Goal: Task Accomplishment & Management: Manage account settings

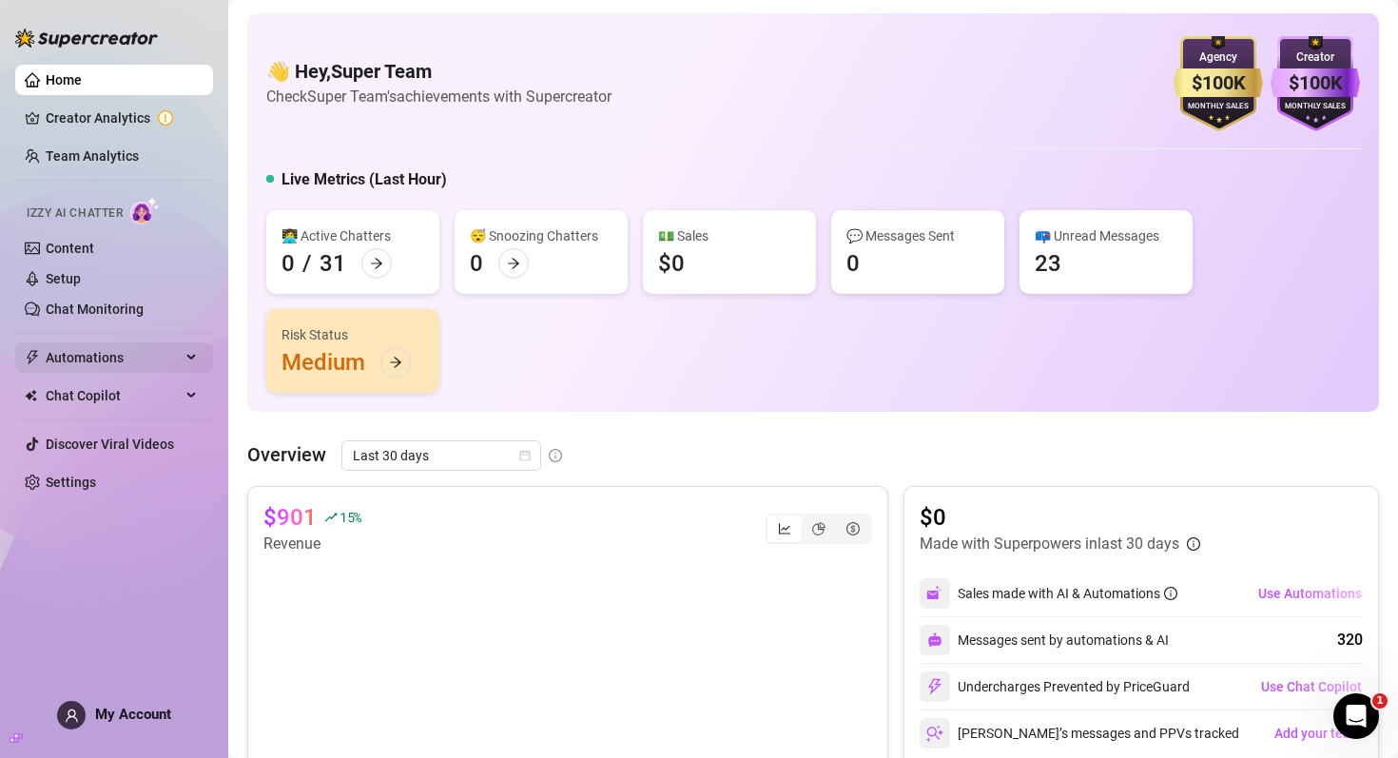
click at [115, 346] on span "Automations" at bounding box center [113, 357] width 135 height 30
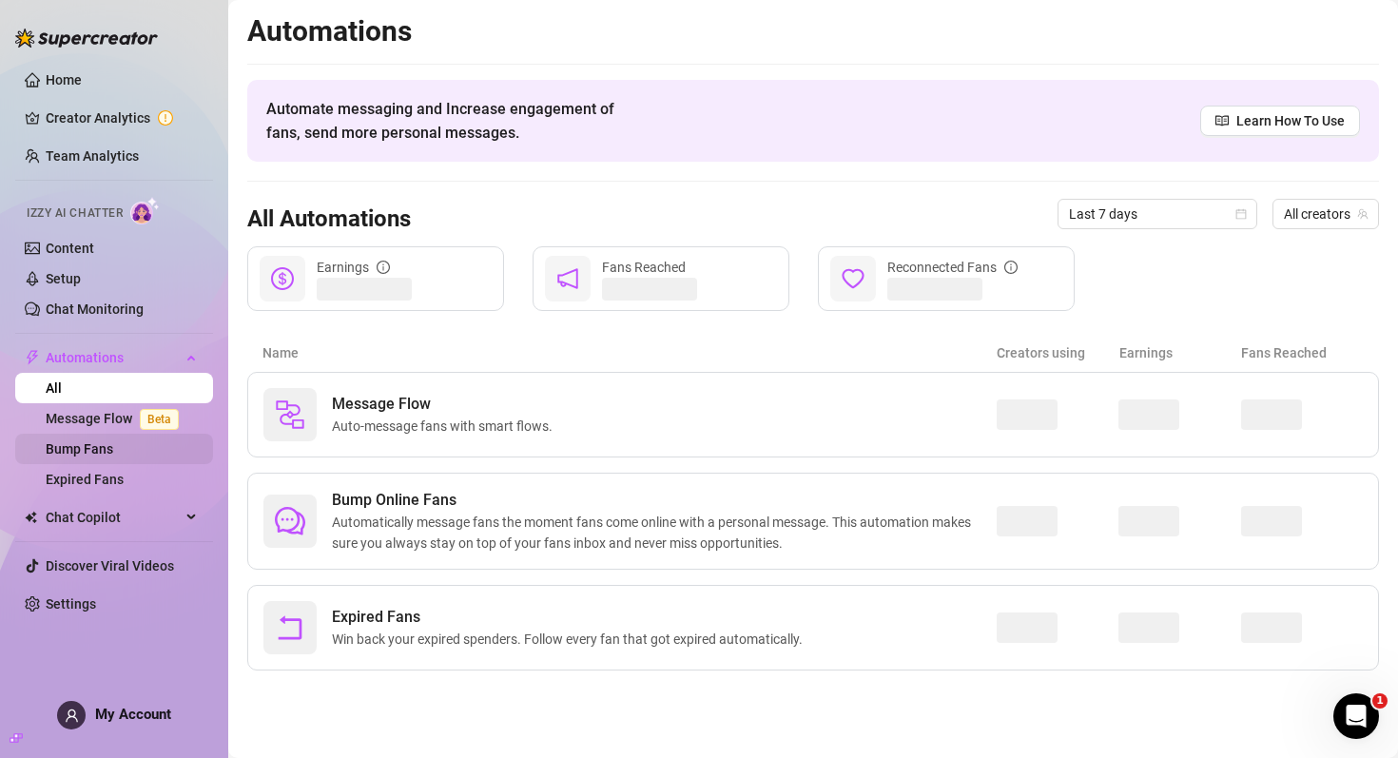
click at [113, 443] on link "Bump Fans" at bounding box center [80, 448] width 68 height 15
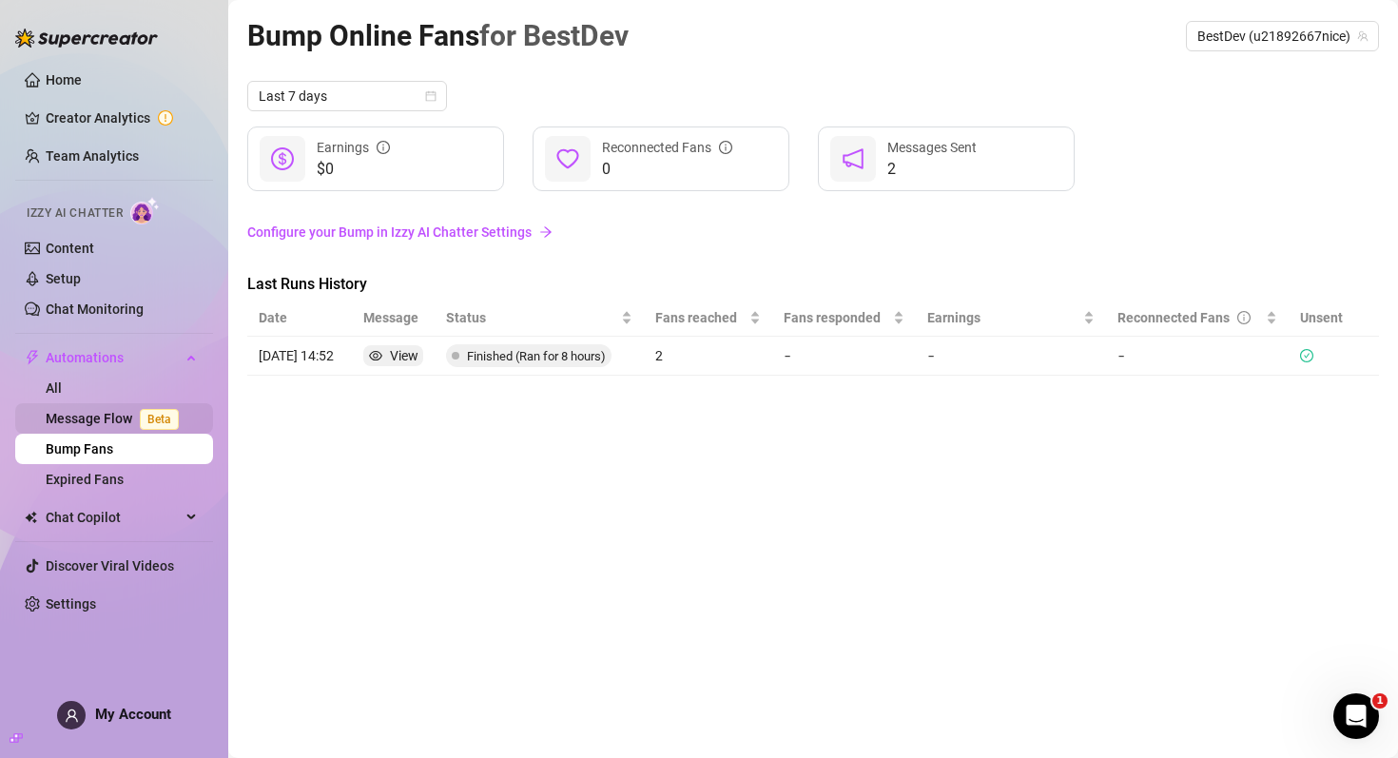
click at [115, 411] on link "Message Flow Beta" at bounding box center [116, 418] width 141 height 15
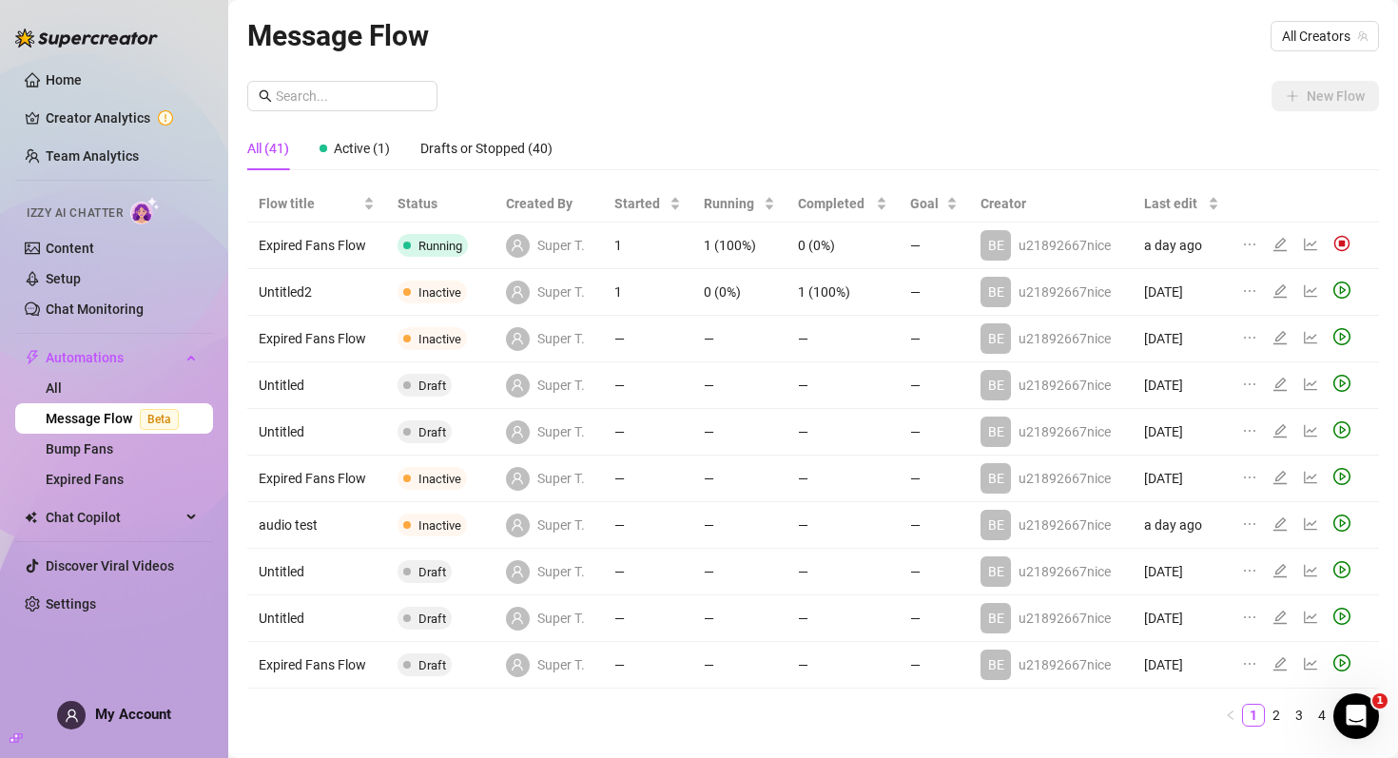
click at [1074, 75] on div "Message Flow All Creators New Flow All (41) Active (1) Drafts or Stopped (40) F…" at bounding box center [813, 377] width 1132 height 728
click at [94, 256] on link "Content" at bounding box center [70, 248] width 48 height 15
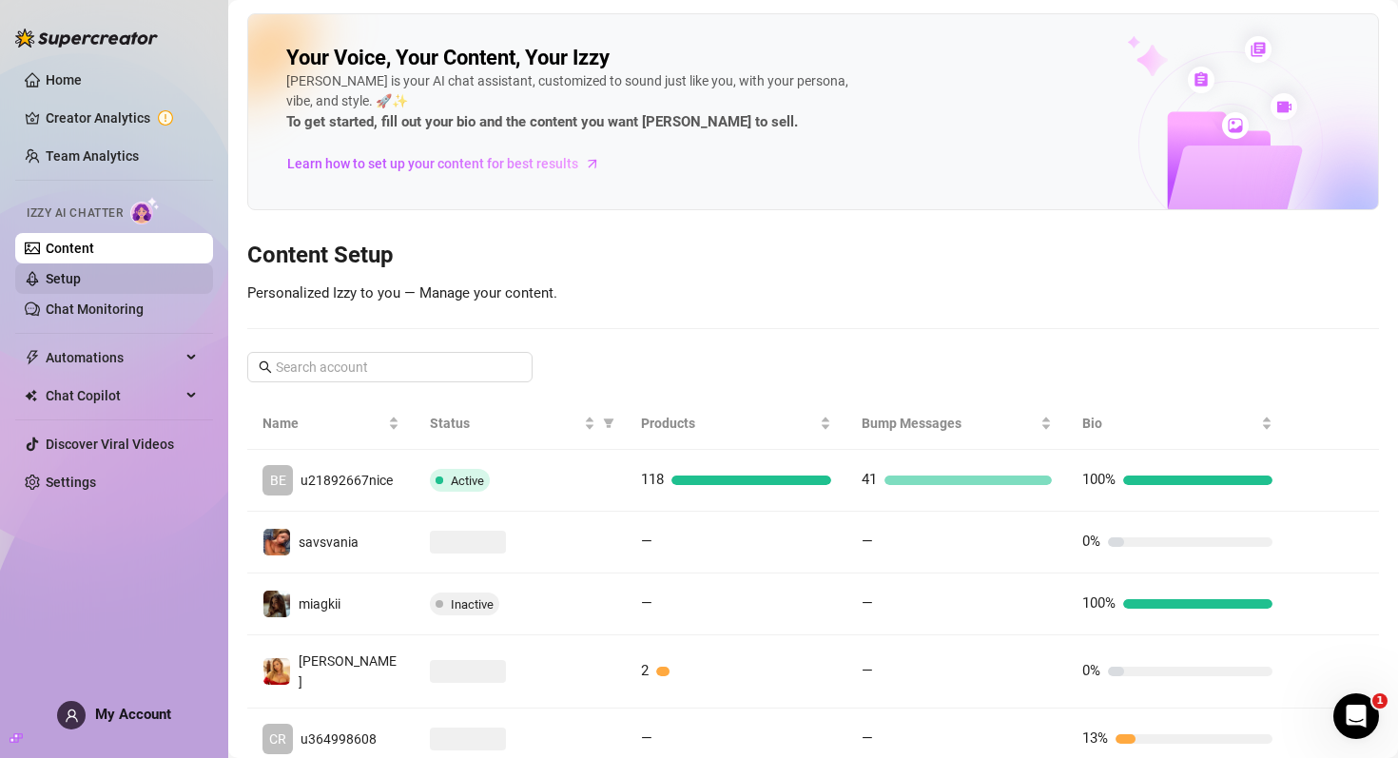
click at [81, 277] on link "Setup" at bounding box center [63, 278] width 35 height 15
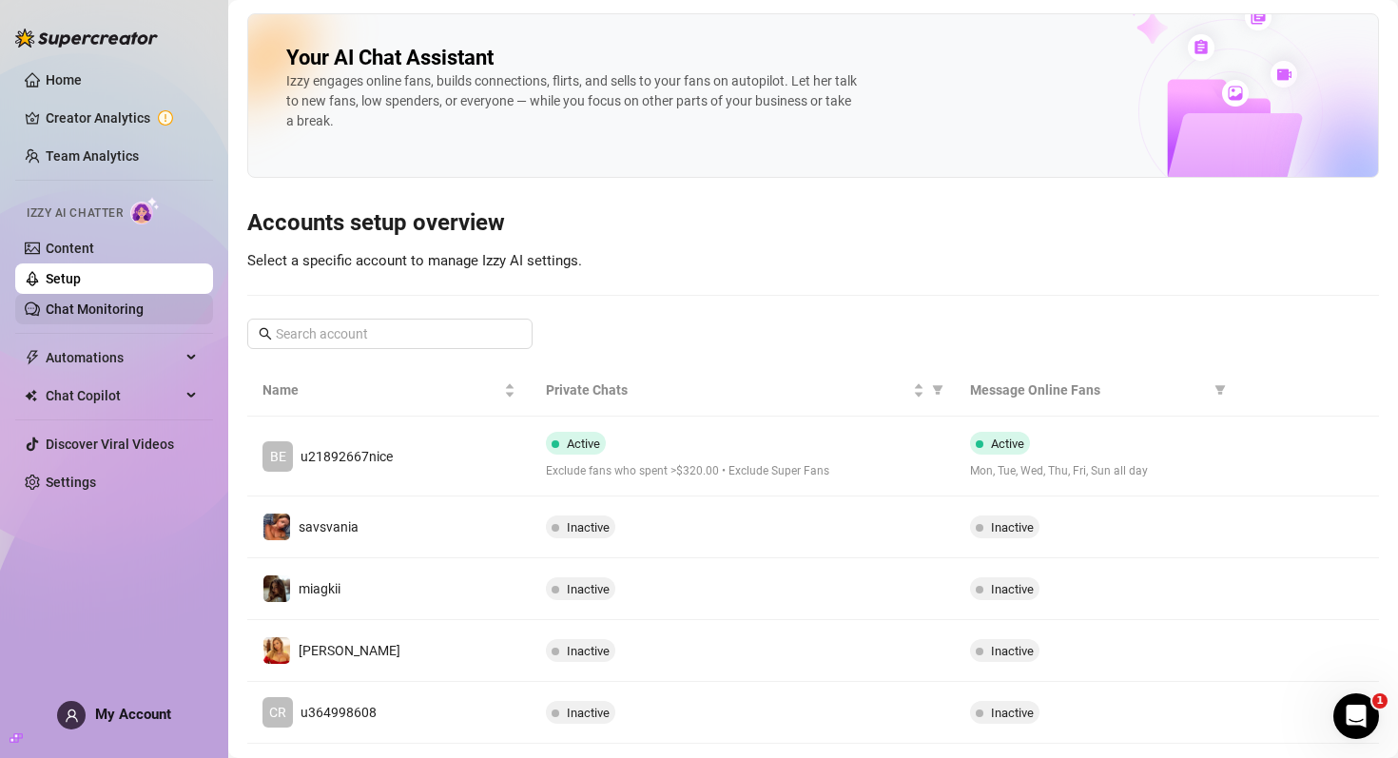
click at [109, 307] on link "Chat Monitoring" at bounding box center [95, 308] width 98 height 15
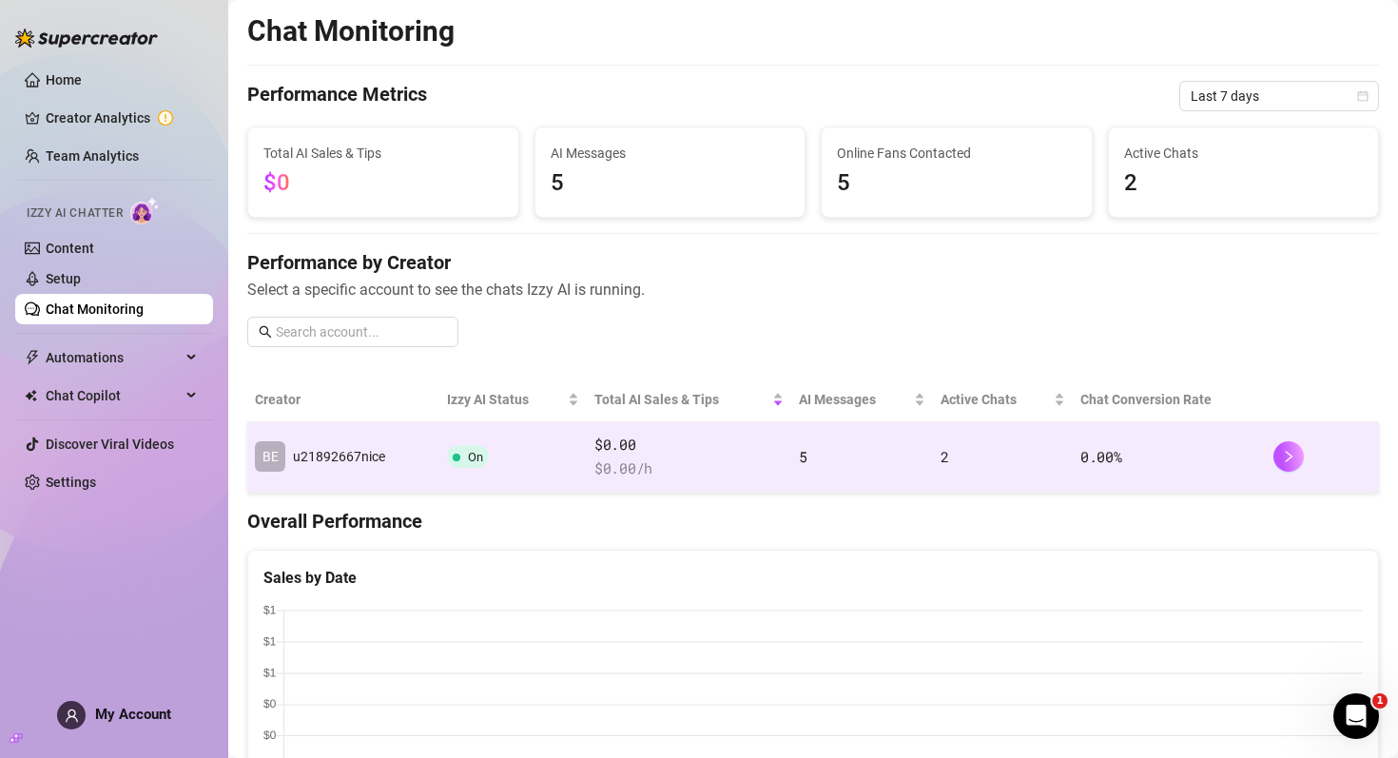
click at [502, 470] on td "On" at bounding box center [512, 457] width 147 height 70
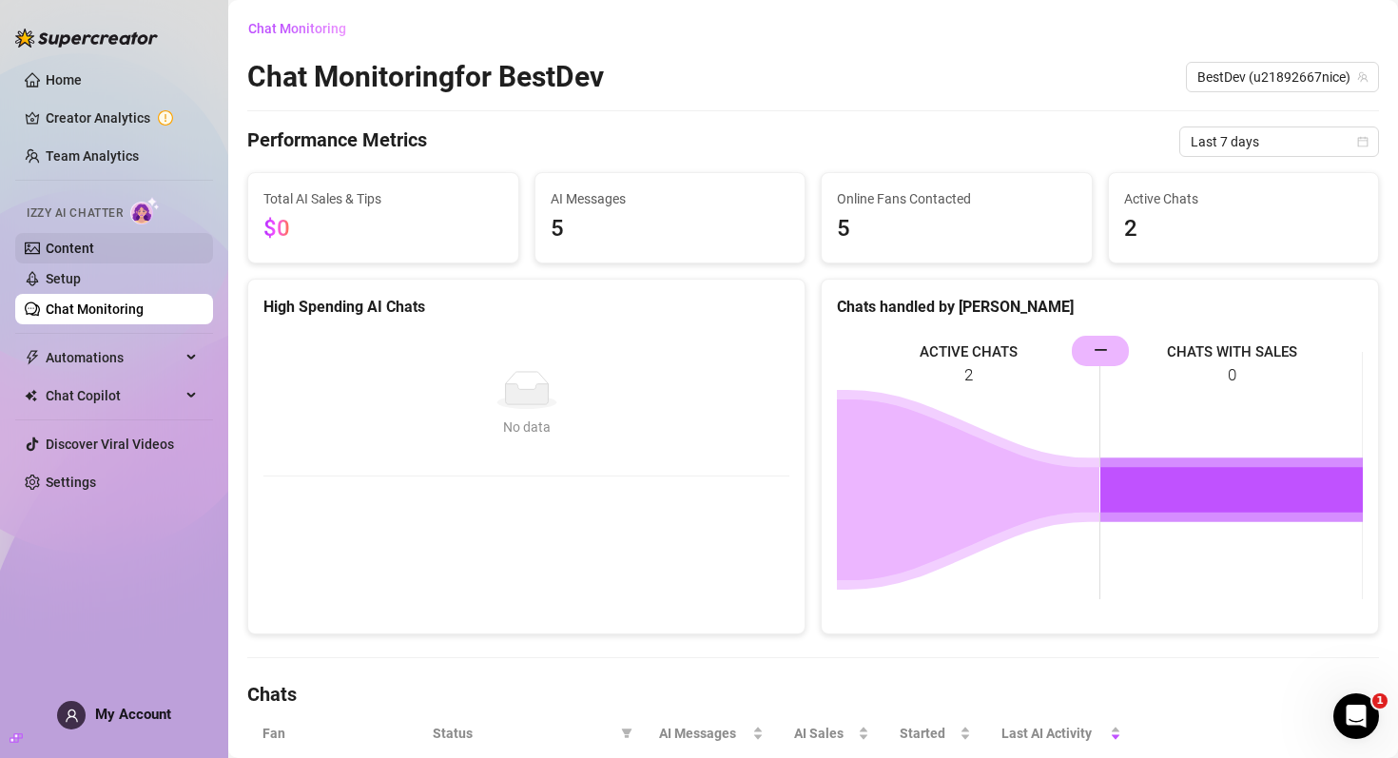
click at [64, 256] on link "Content" at bounding box center [70, 248] width 48 height 15
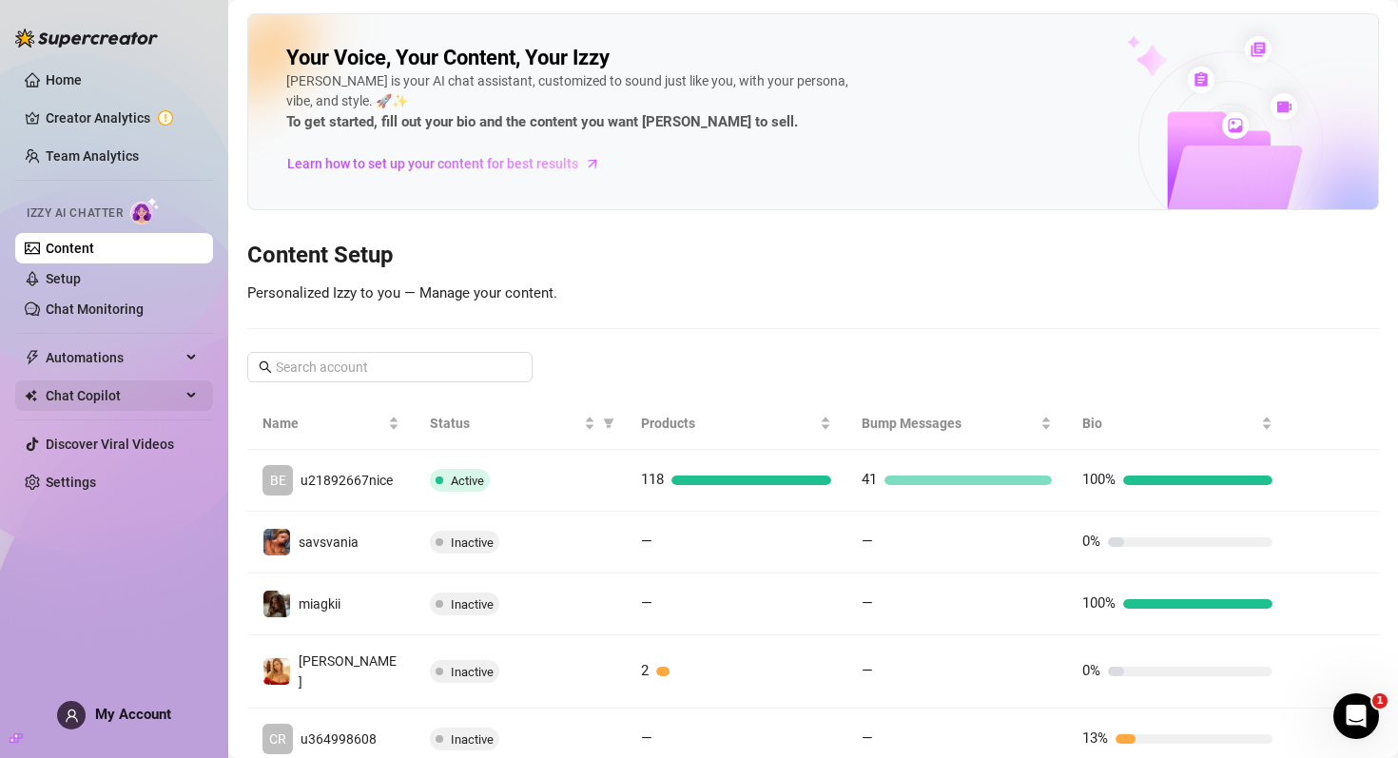
click at [112, 392] on span "Chat Copilot" at bounding box center [113, 395] width 135 height 30
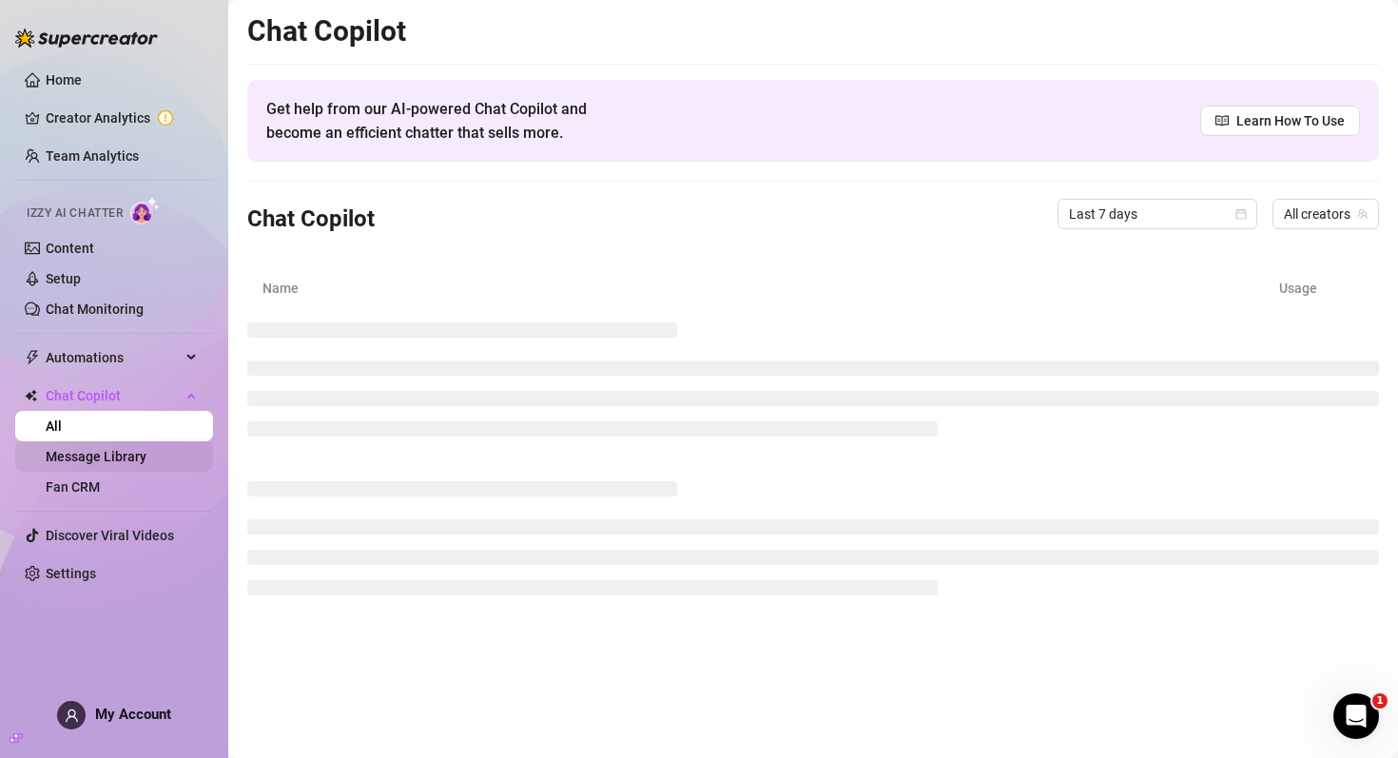
click at [117, 458] on link "Message Library" at bounding box center [96, 456] width 101 height 15
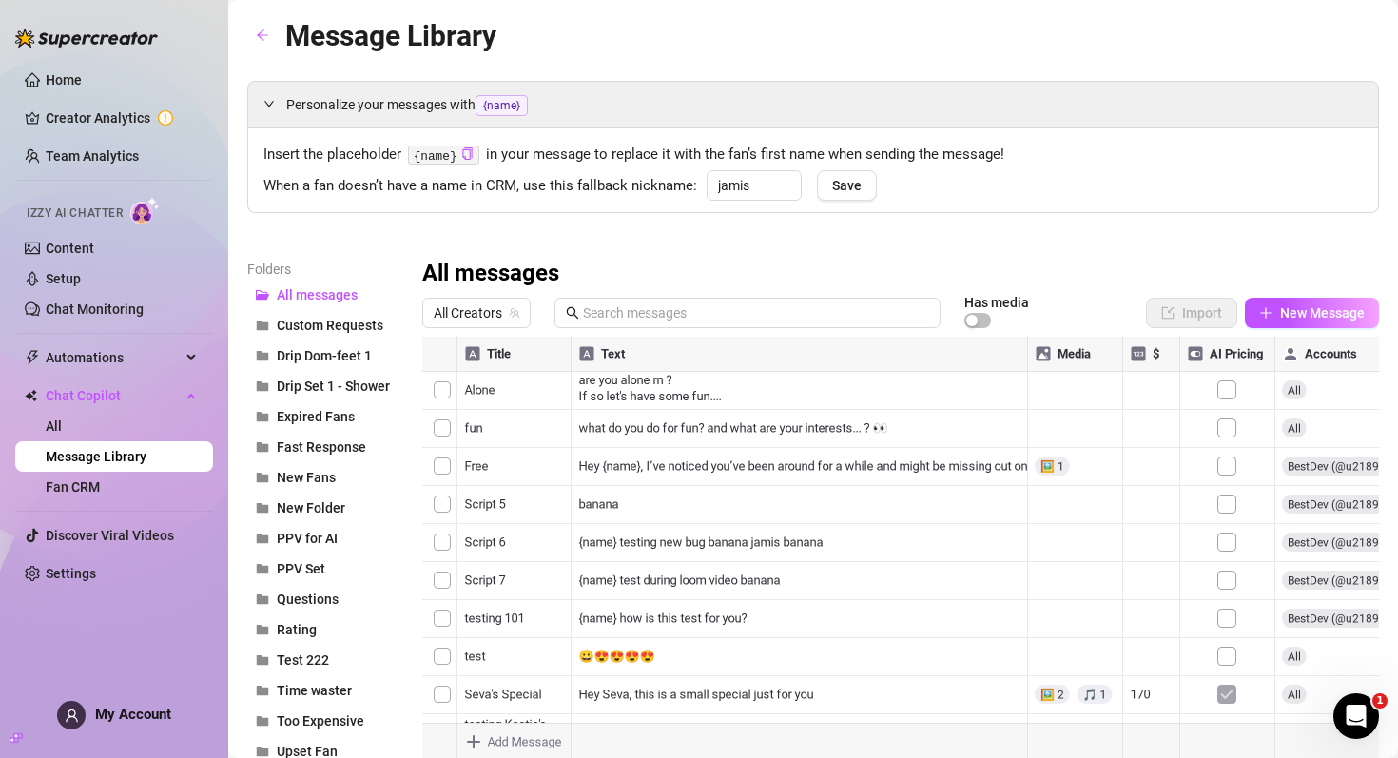
click at [660, 44] on div "Message Library" at bounding box center [813, 35] width 1132 height 45
click at [93, 250] on link "Content" at bounding box center [70, 248] width 48 height 15
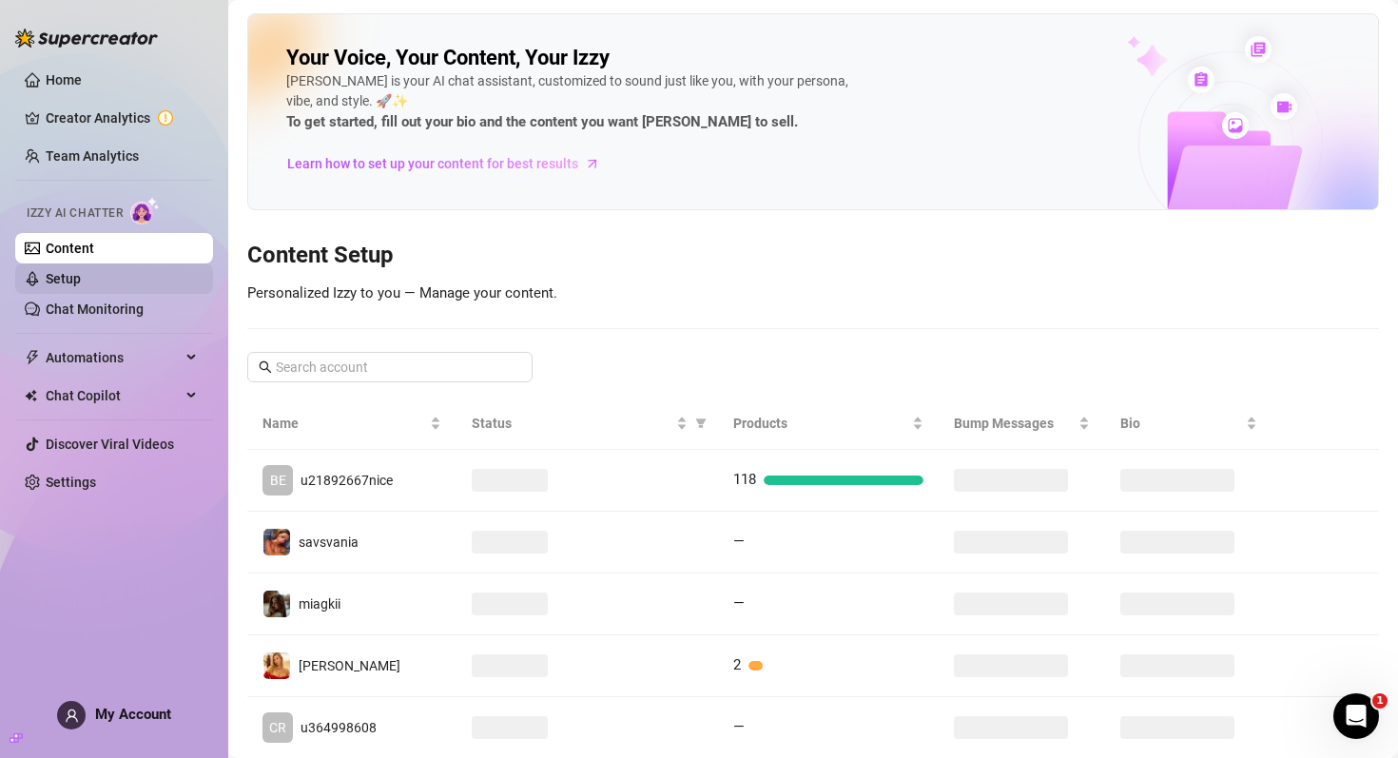
click at [81, 281] on link "Setup" at bounding box center [63, 278] width 35 height 15
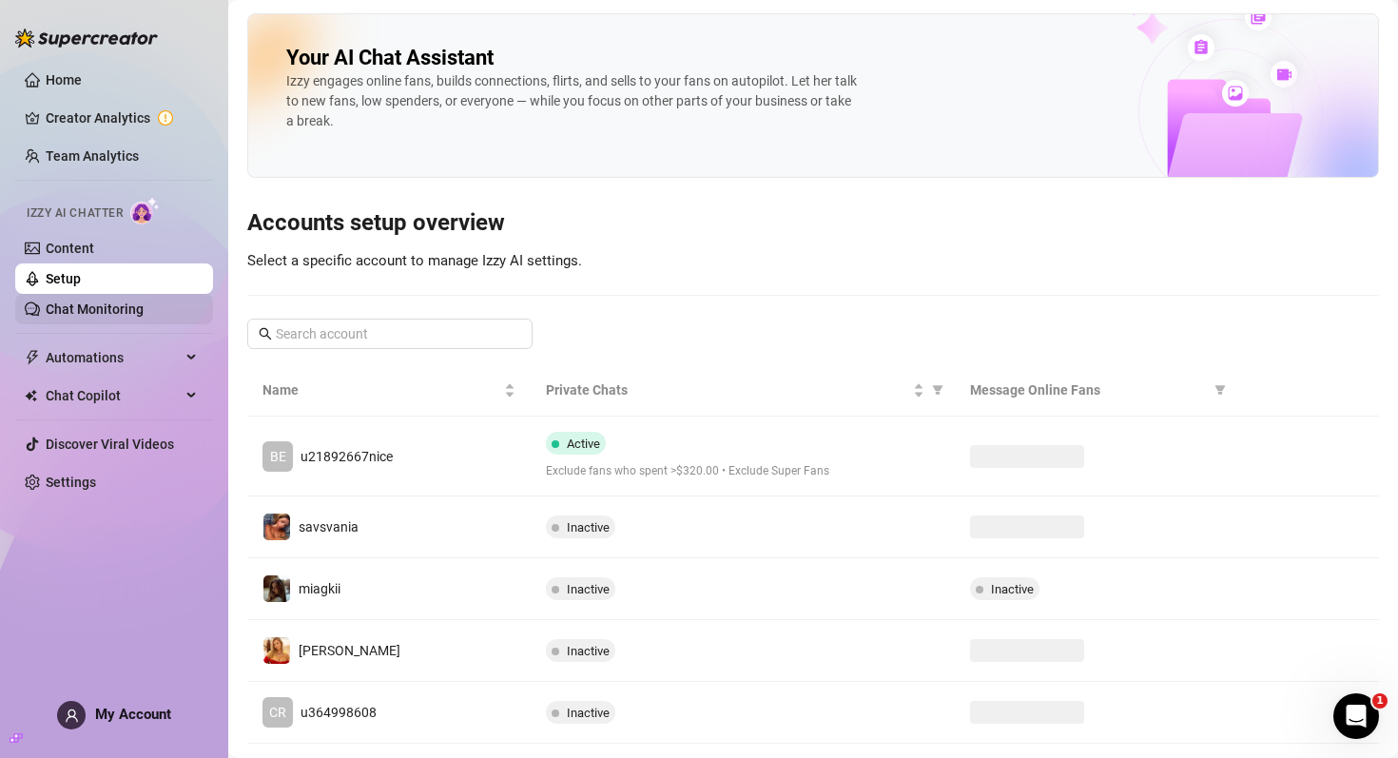
click at [92, 308] on link "Chat Monitoring" at bounding box center [95, 308] width 98 height 15
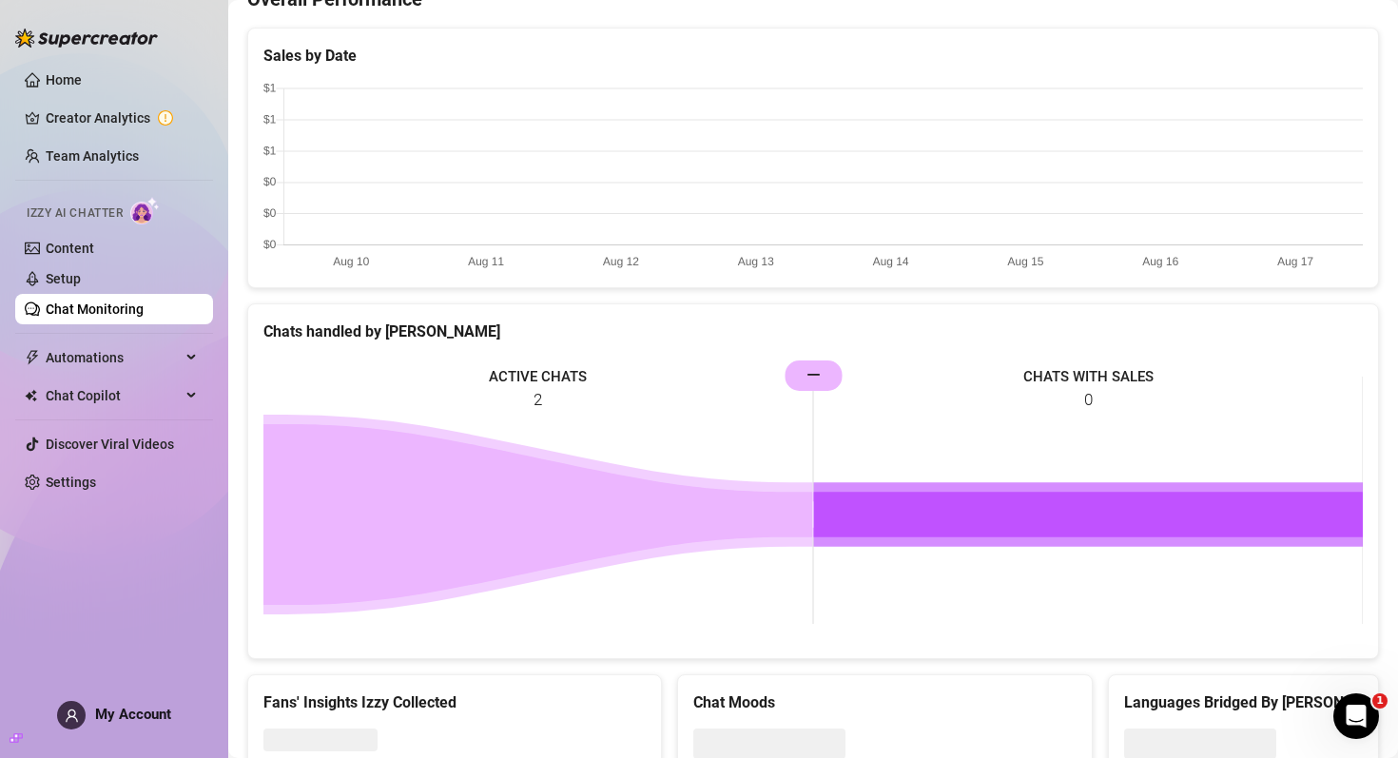
scroll to position [596, 0]
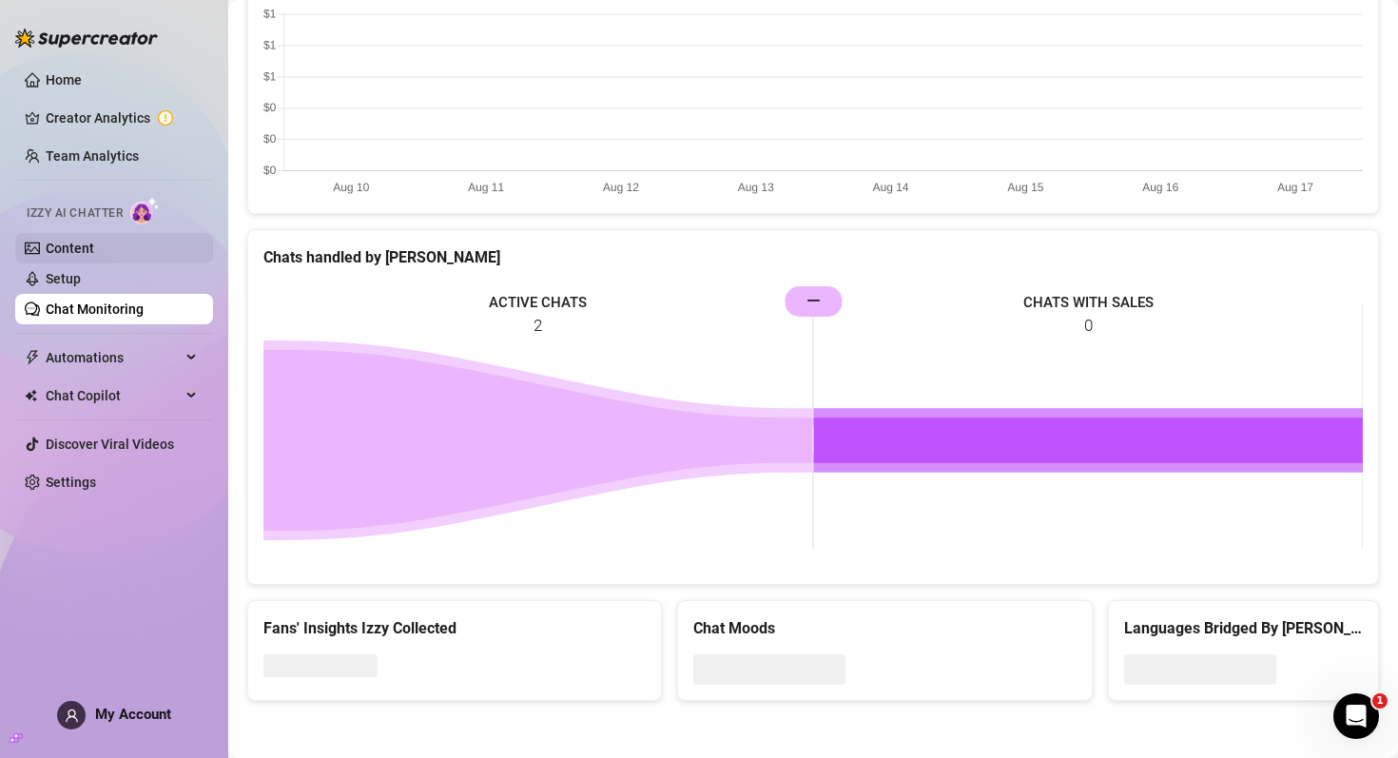
click at [94, 251] on link "Content" at bounding box center [70, 248] width 48 height 15
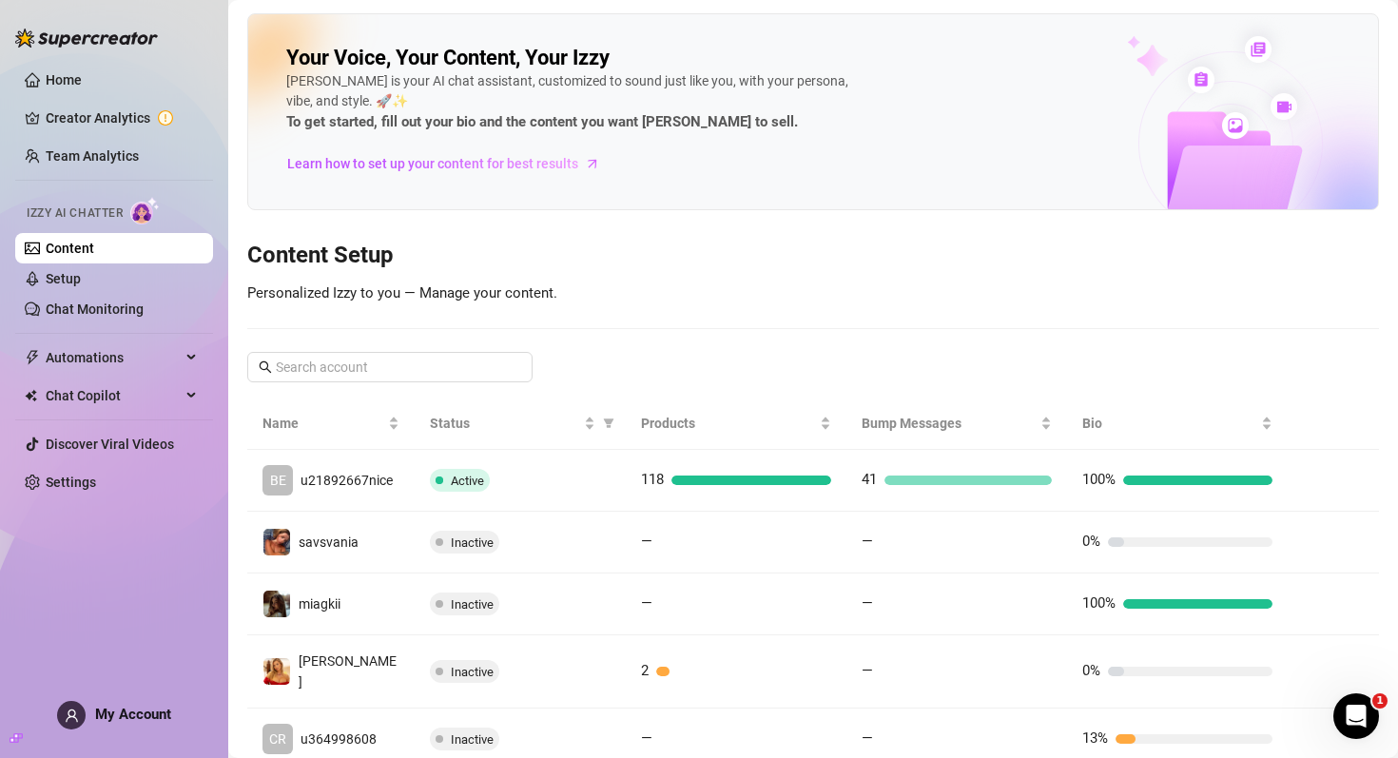
scroll to position [131, 0]
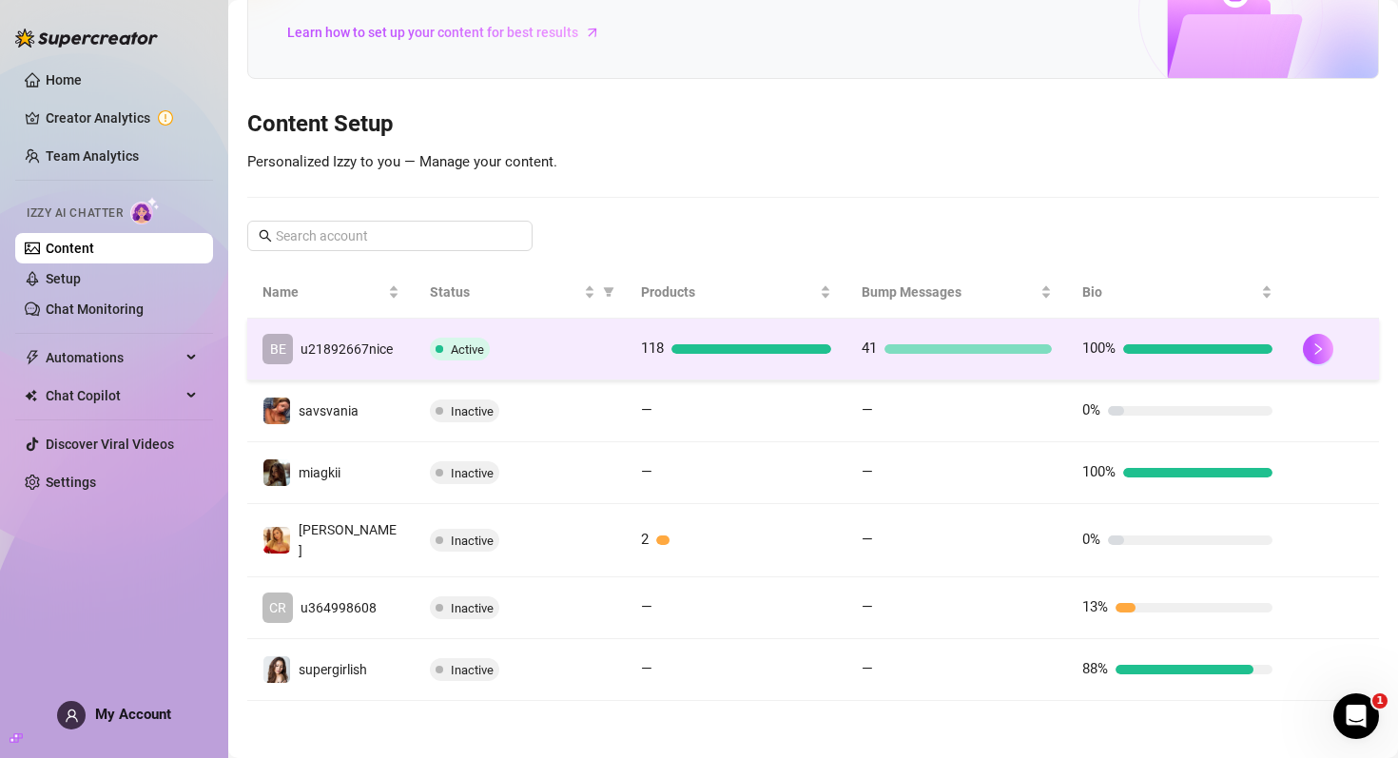
click at [548, 358] on div "Active" at bounding box center [520, 349] width 181 height 23
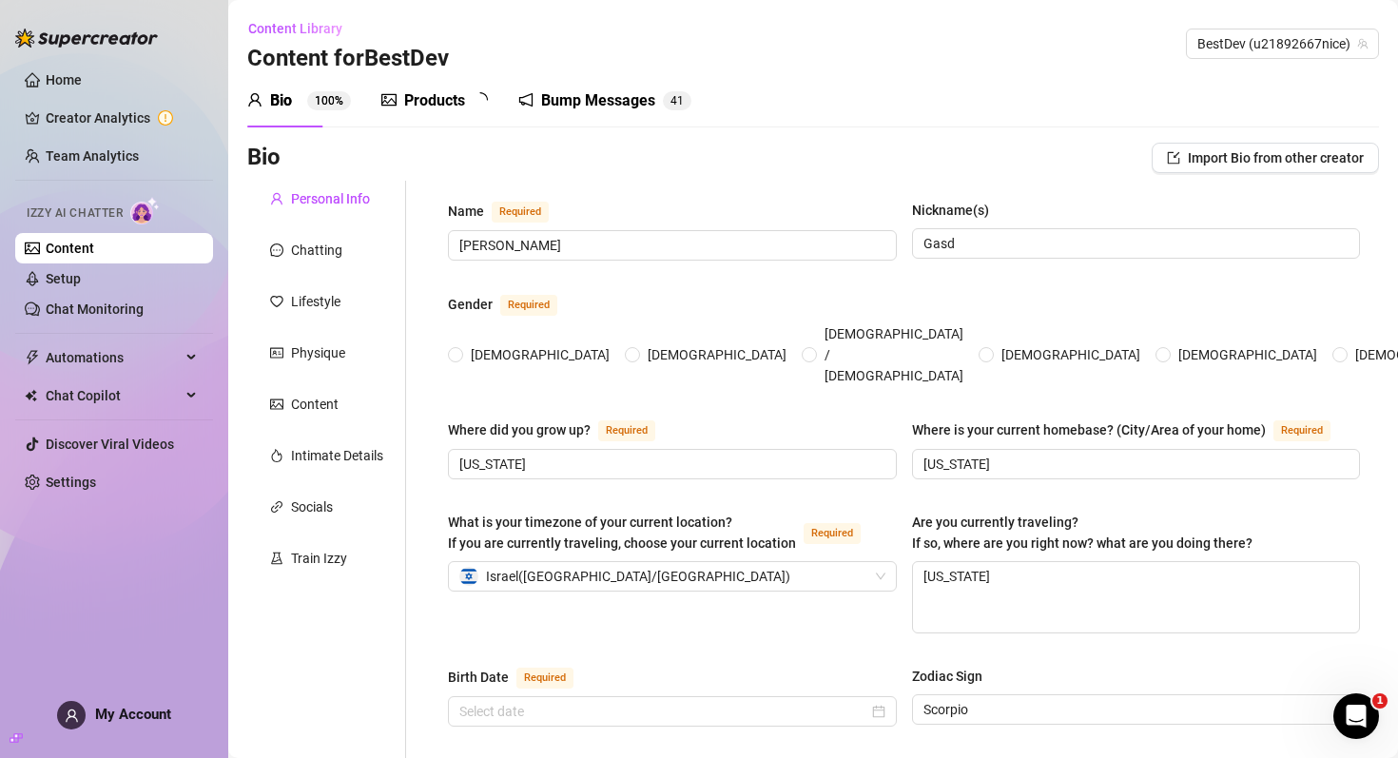
radio input "true"
type input "March 4th, 2001"
click at [602, 78] on div "Bump Messages 4 1" at bounding box center [624, 100] width 173 height 53
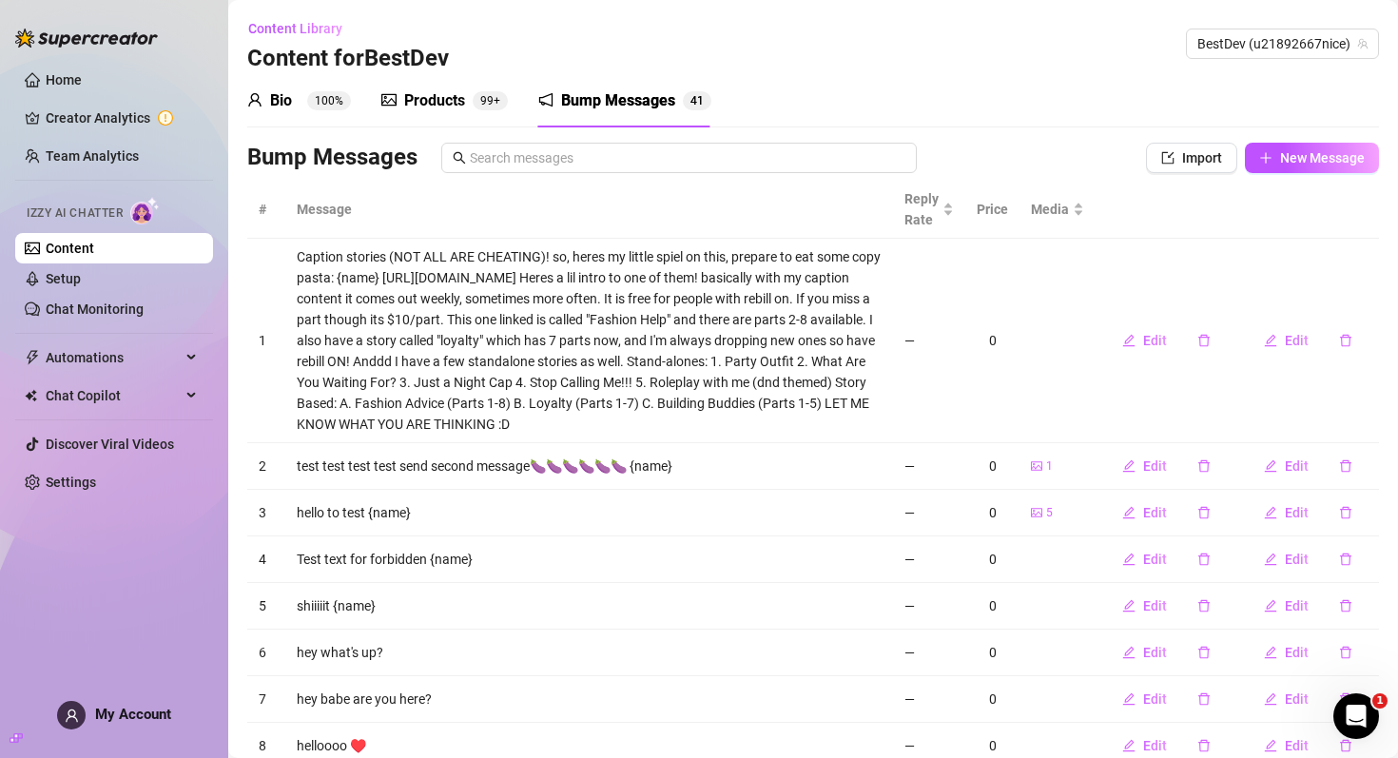
click at [476, 106] on sup "99+" at bounding box center [490, 100] width 35 height 19
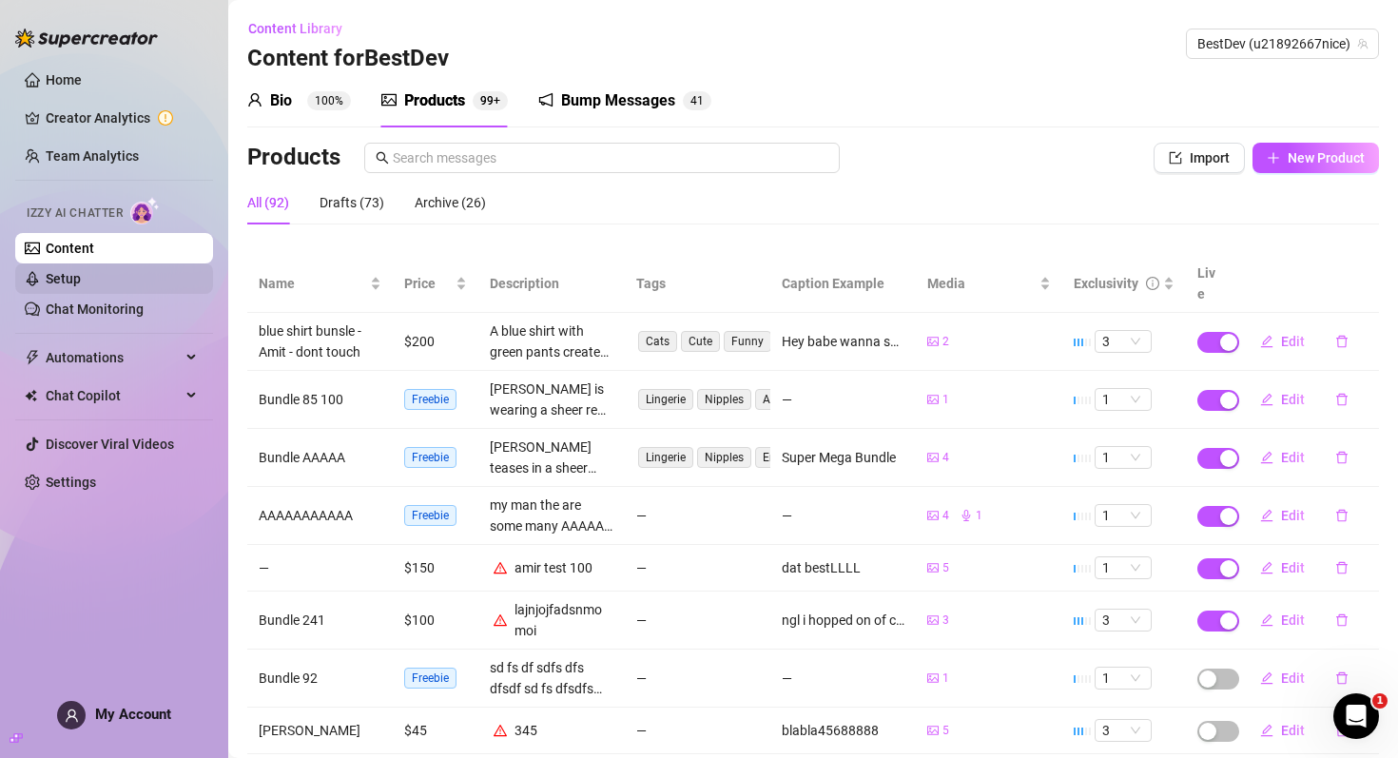
click at [81, 282] on link "Setup" at bounding box center [63, 278] width 35 height 15
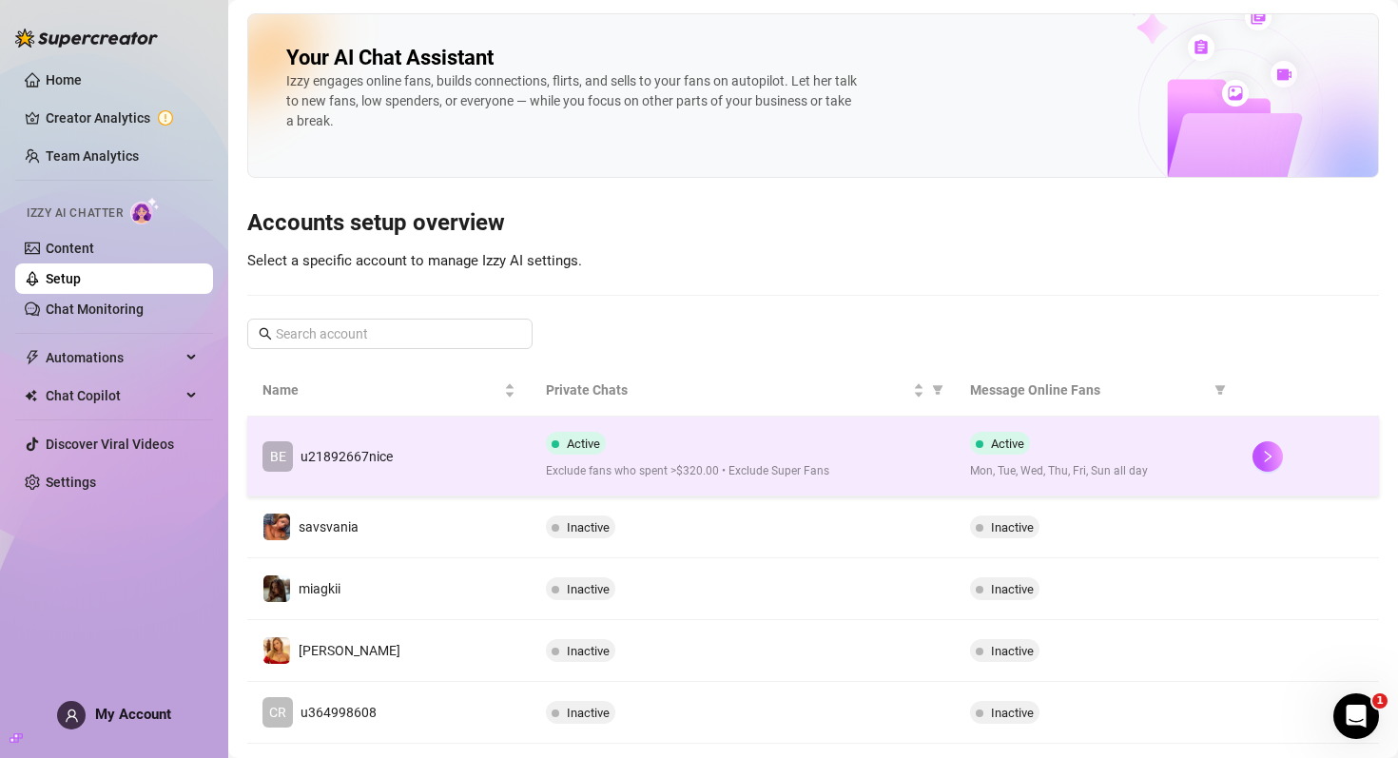
click at [431, 460] on td "BE u21892667nice" at bounding box center [388, 456] width 283 height 80
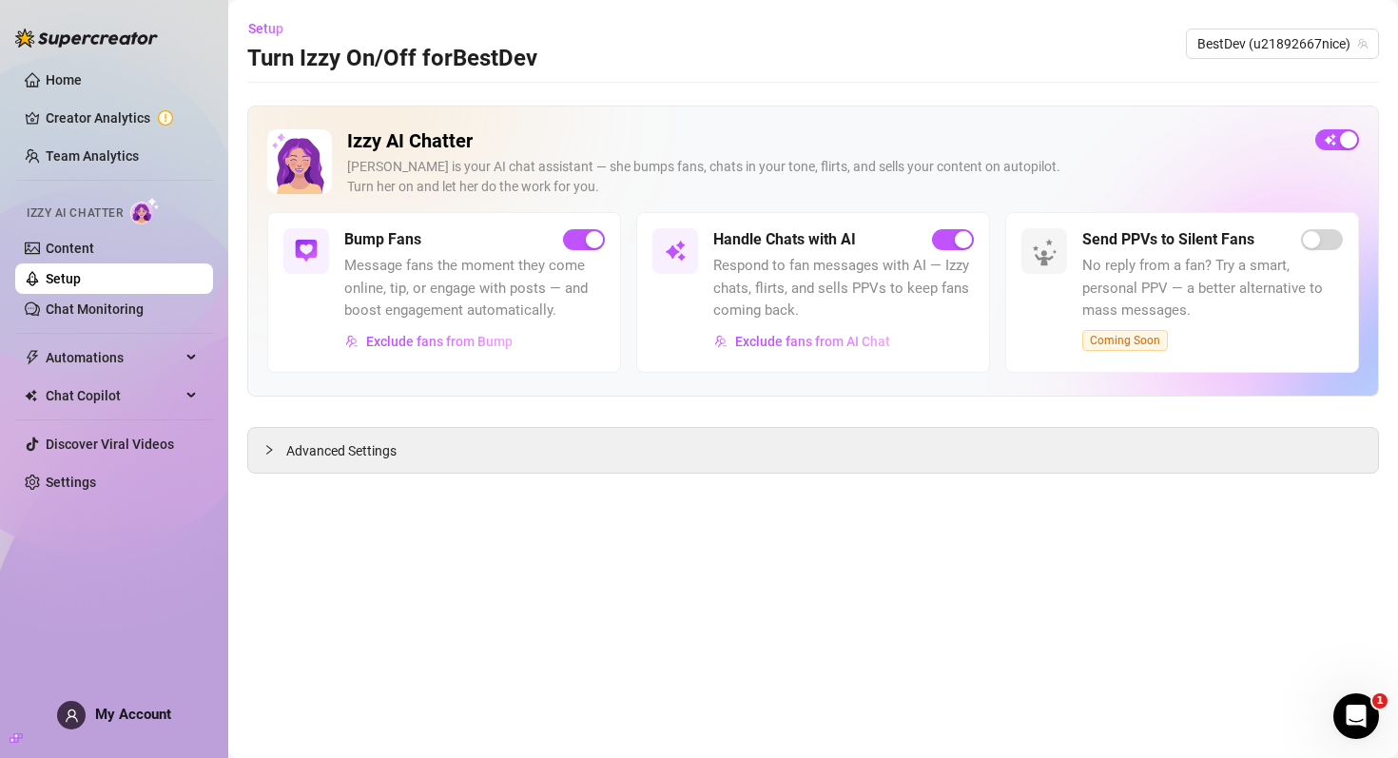
click at [81, 286] on link "Setup" at bounding box center [63, 278] width 35 height 15
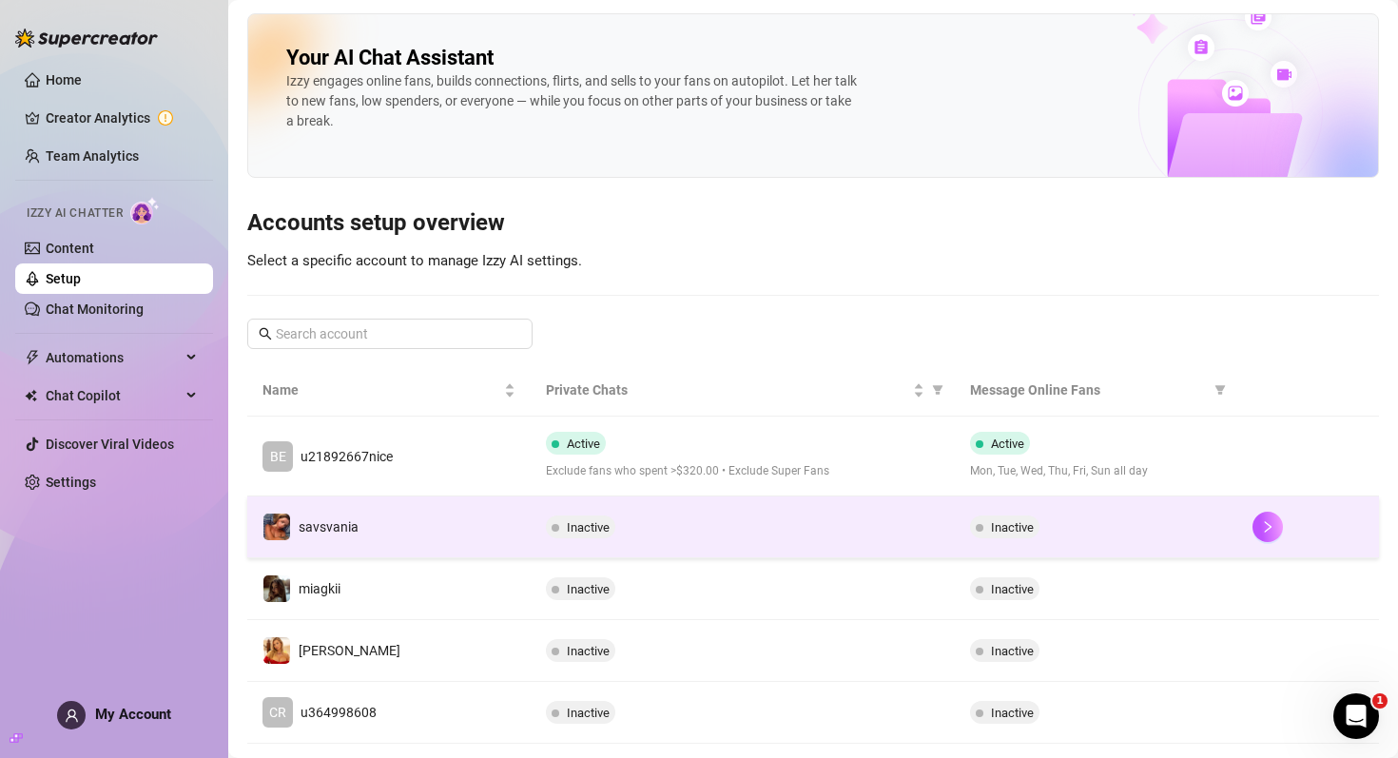
click at [420, 534] on td "savsvania" at bounding box center [388, 527] width 283 height 62
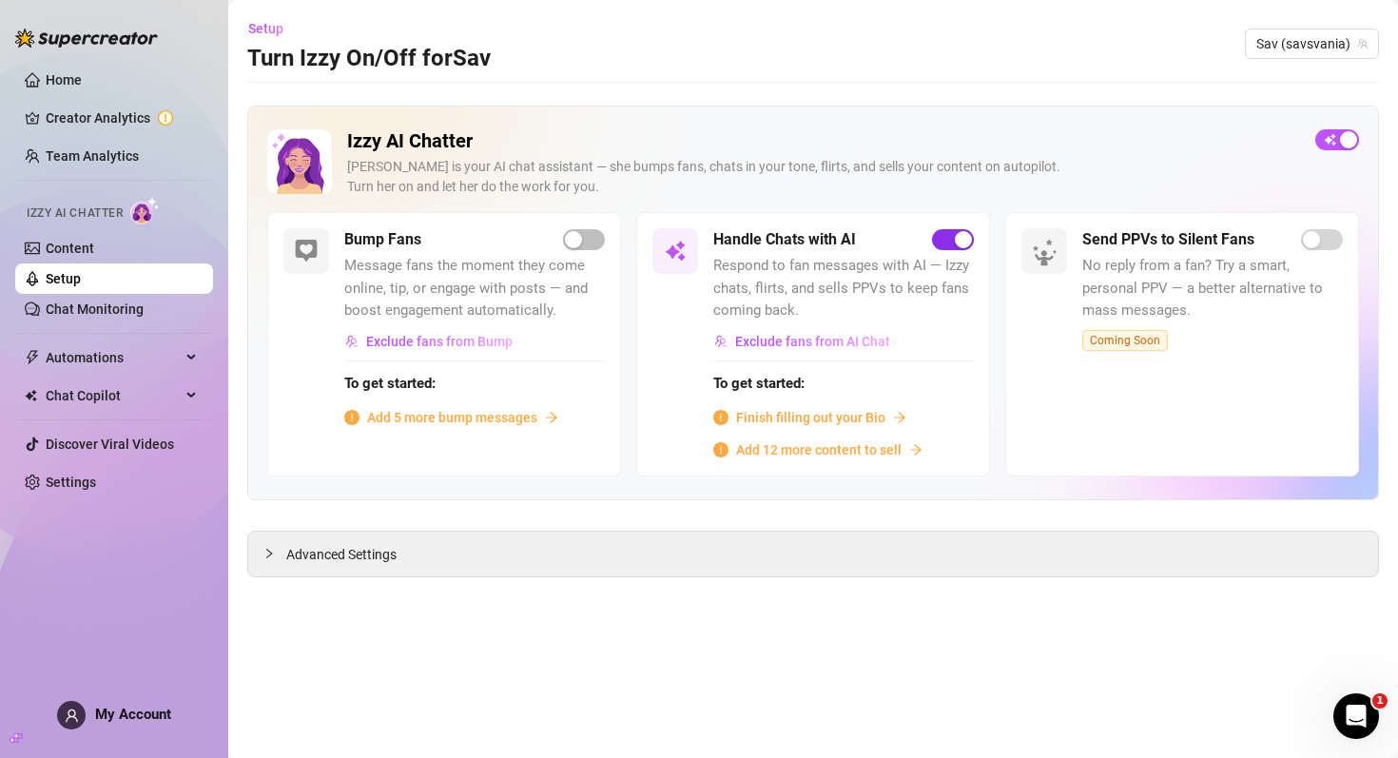
click at [955, 232] on div "button" at bounding box center [963, 239] width 17 height 17
